Goal: Task Accomplishment & Management: Manage account settings

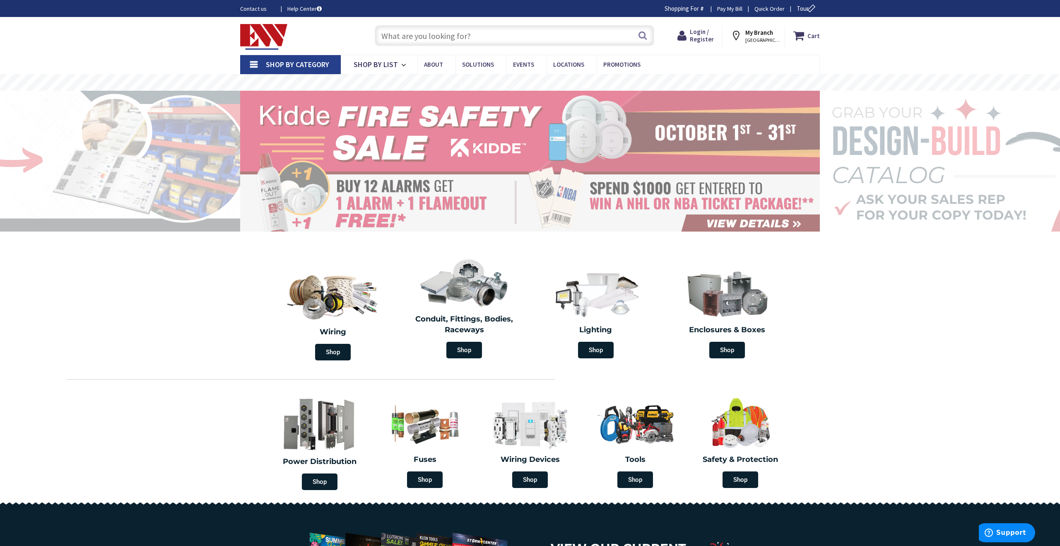
click at [695, 43] on div "Login / Register Login" at bounding box center [695, 37] width 53 height 22
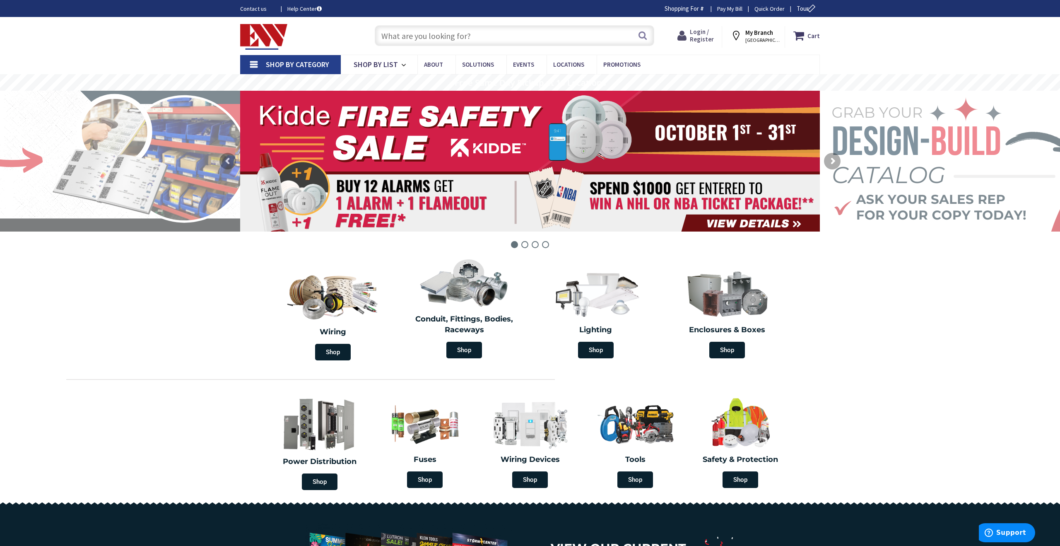
click at [701, 34] on span "Login / Register" at bounding box center [702, 35] width 24 height 15
click at [711, 36] on span "Login / Register" at bounding box center [702, 35] width 24 height 15
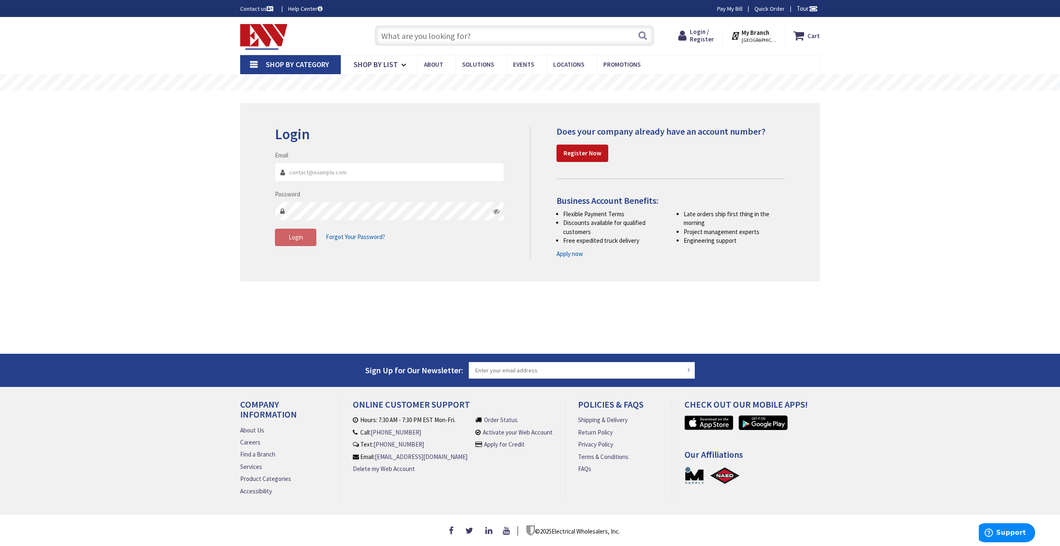
click at [401, 177] on input "Email" at bounding box center [389, 172] width 229 height 19
click at [336, 172] on input "Email" at bounding box center [389, 172] width 229 height 19
type input "[PERSON_NAME][EMAIL_ADDRESS][DOMAIN_NAME]"
